Goal: Information Seeking & Learning: Learn about a topic

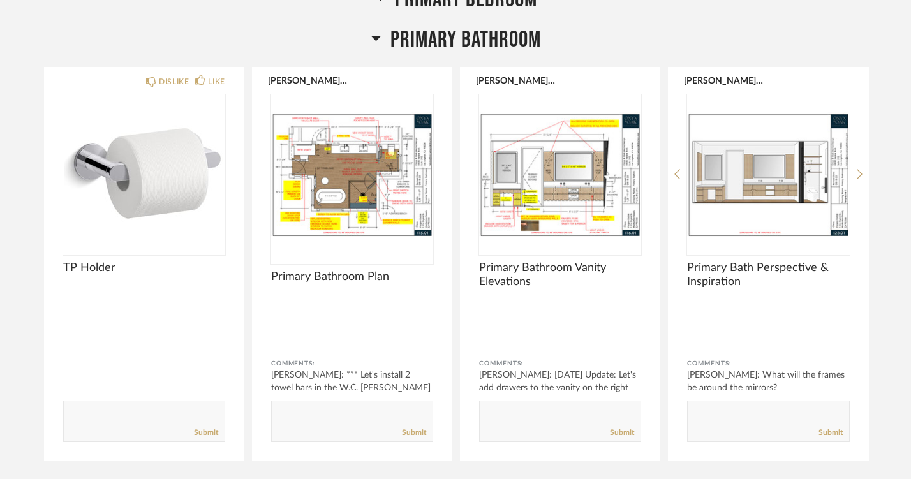
scroll to position [5540, 0]
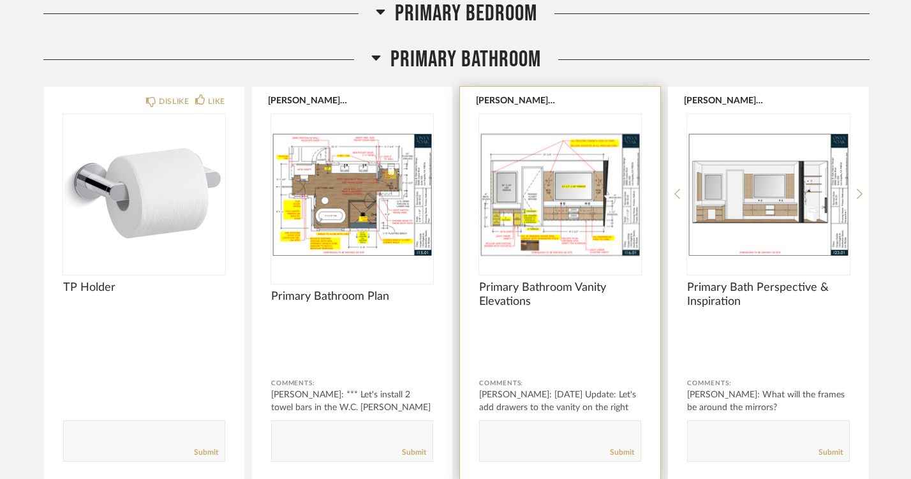
click at [522, 224] on img "0" at bounding box center [560, 193] width 162 height 159
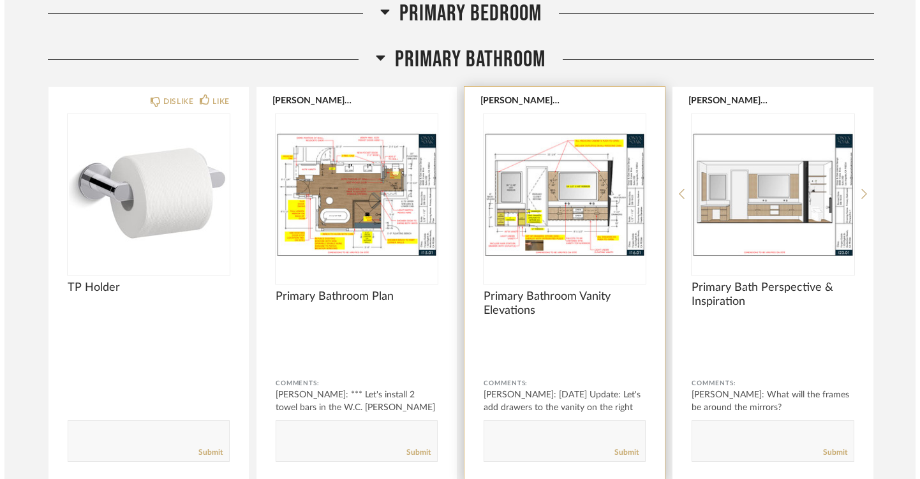
scroll to position [0, 0]
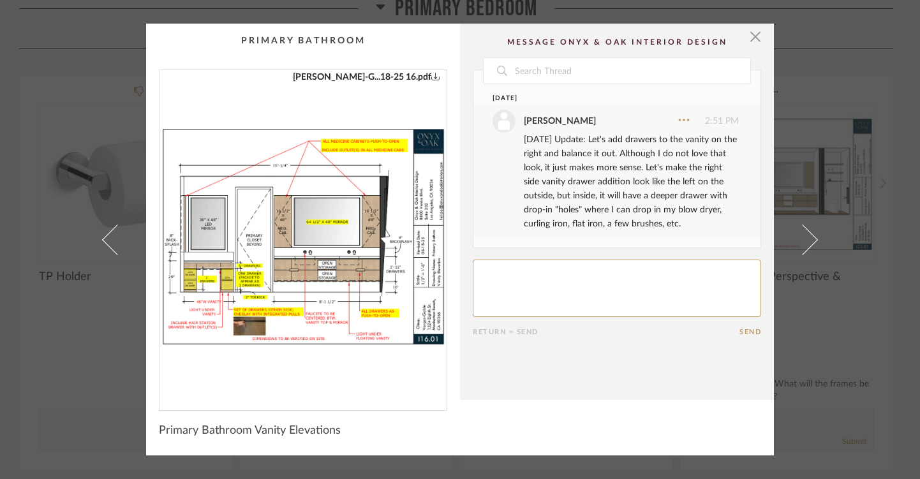
click at [204, 256] on img "0" at bounding box center [302, 235] width 287 height 330
click at [751, 34] on span "button" at bounding box center [755, 37] width 26 height 26
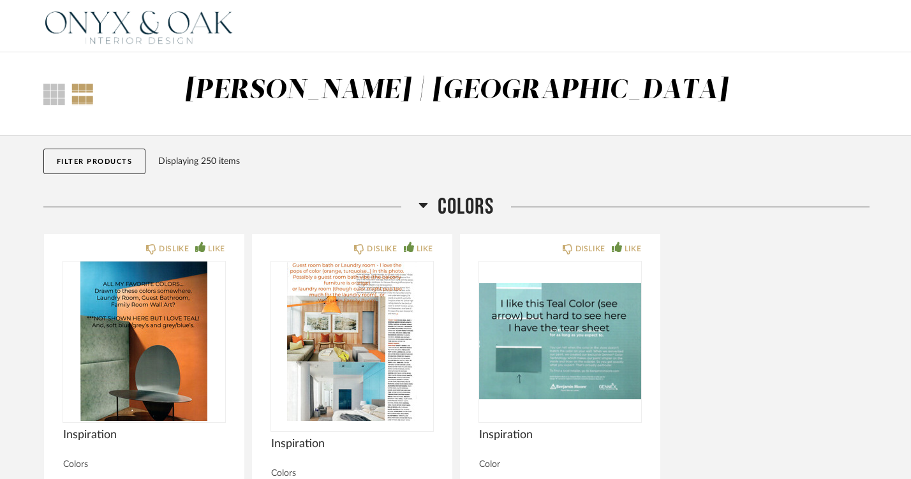
click at [135, 18] on img at bounding box center [138, 26] width 191 height 51
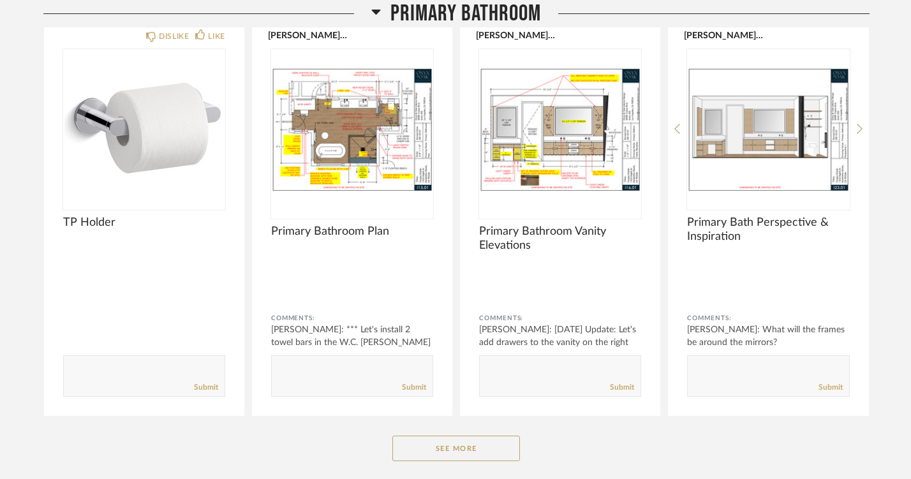
scroll to position [5598, 0]
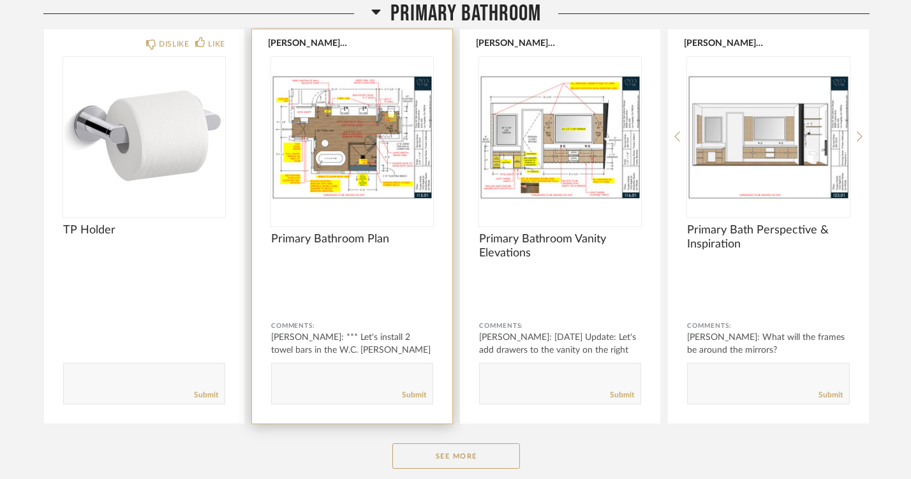
click at [352, 174] on img "0" at bounding box center [352, 136] width 162 height 159
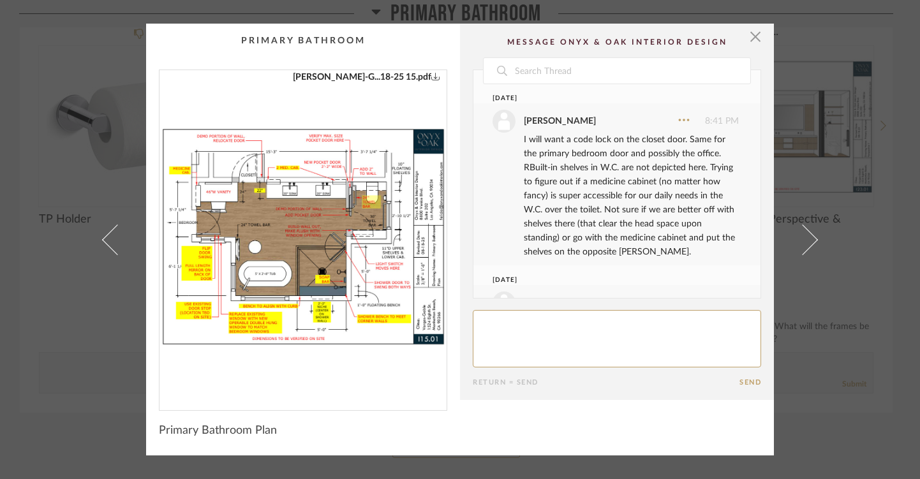
scroll to position [92, 0]
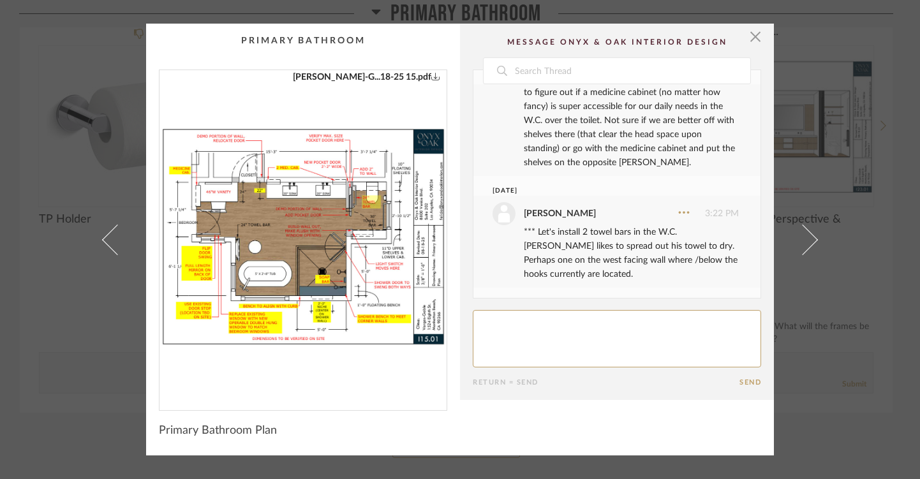
click at [431, 77] on icon "0" at bounding box center [435, 75] width 9 height 9
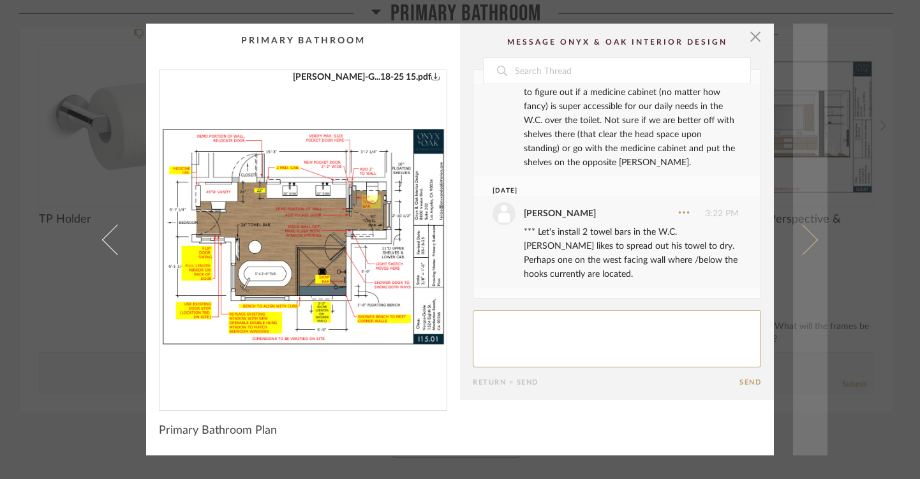
click at [813, 237] on link at bounding box center [810, 240] width 34 height 432
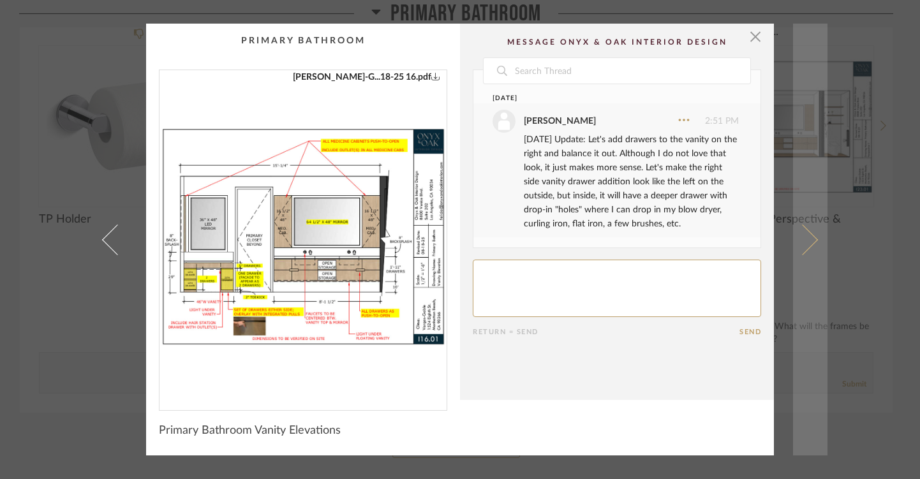
click at [812, 237] on link at bounding box center [810, 240] width 34 height 432
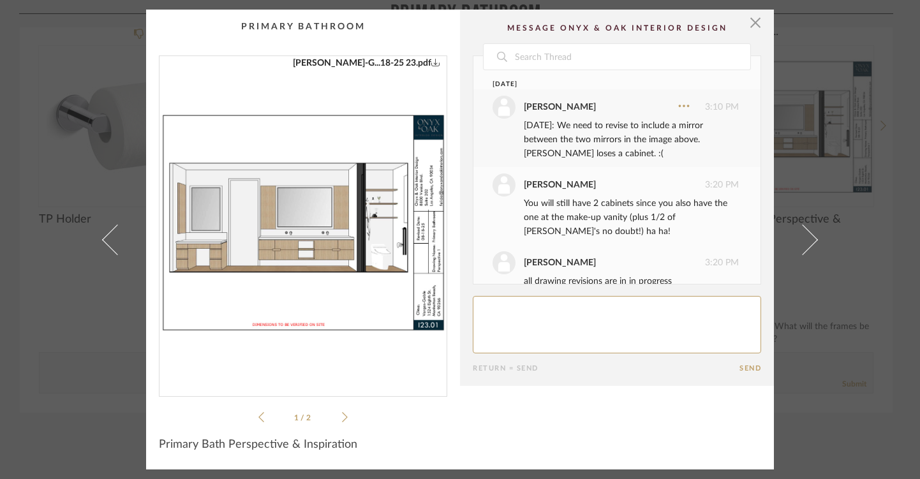
scroll to position [94, 0]
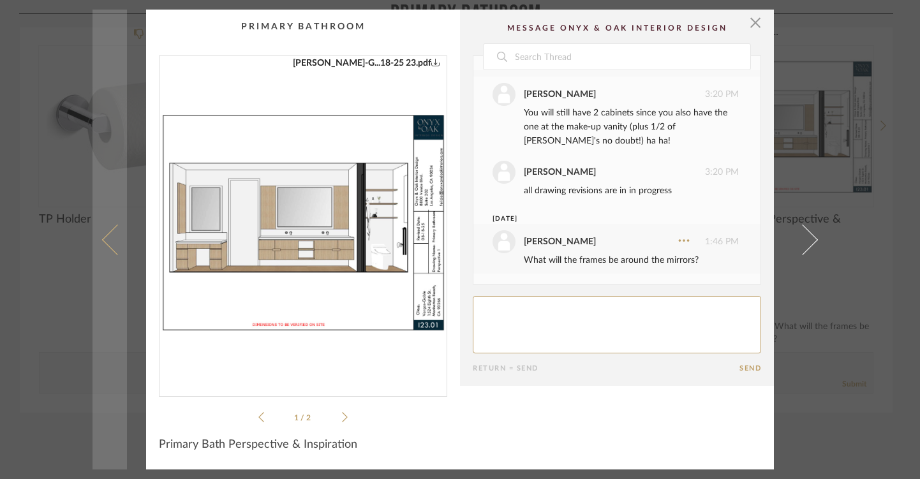
click at [102, 239] on span at bounding box center [117, 239] width 31 height 31
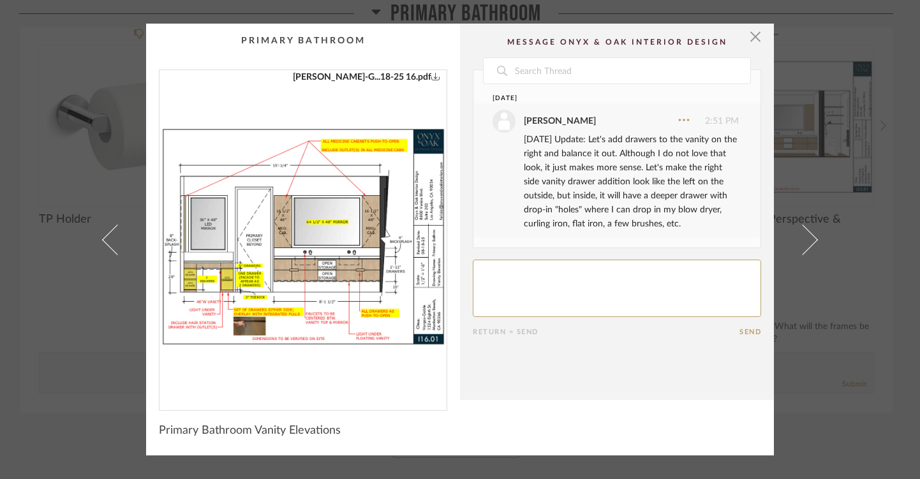
click at [316, 280] on img "0" at bounding box center [302, 235] width 287 height 330
